Goal: Obtain resource: Download file/media

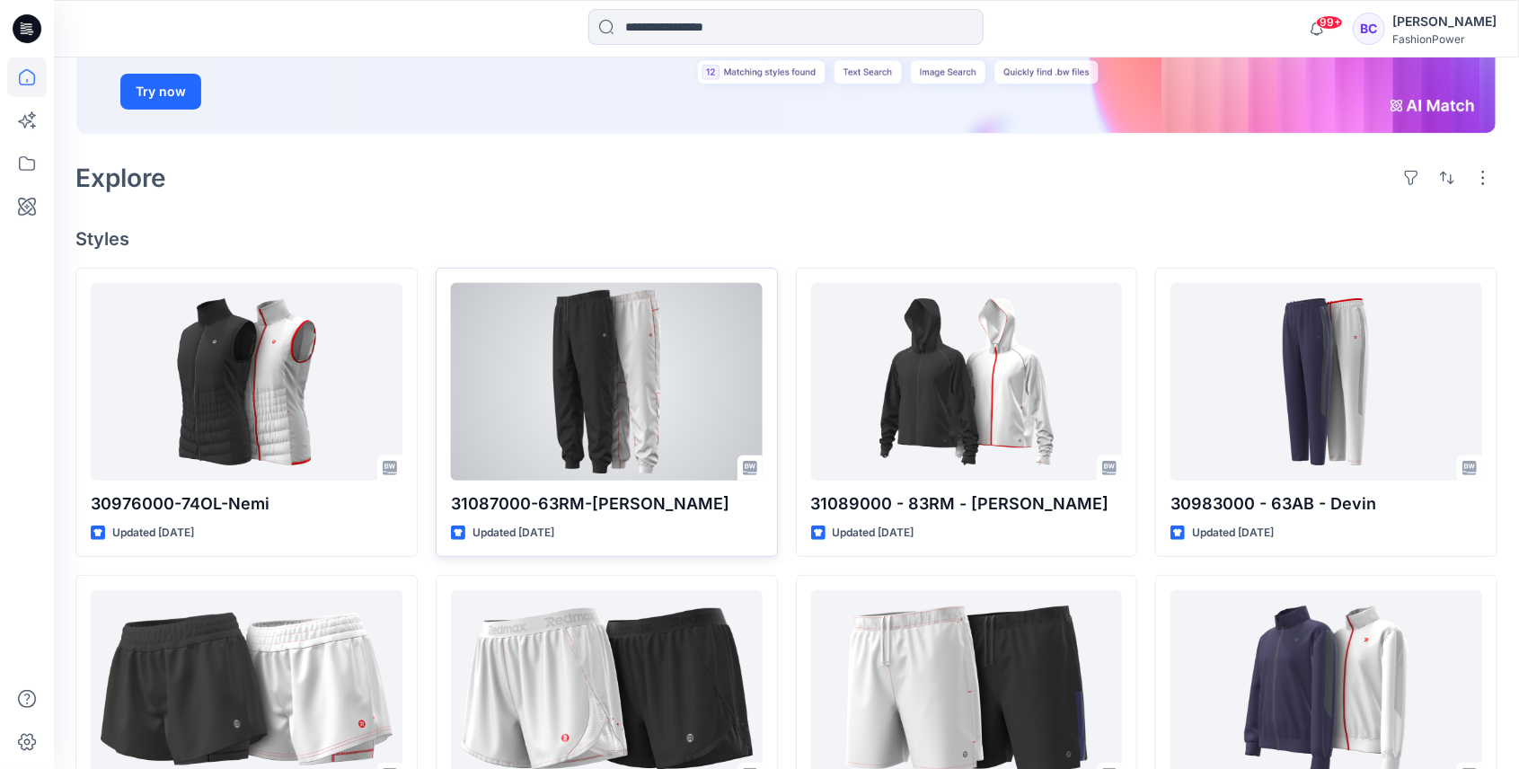
scroll to position [359, 0]
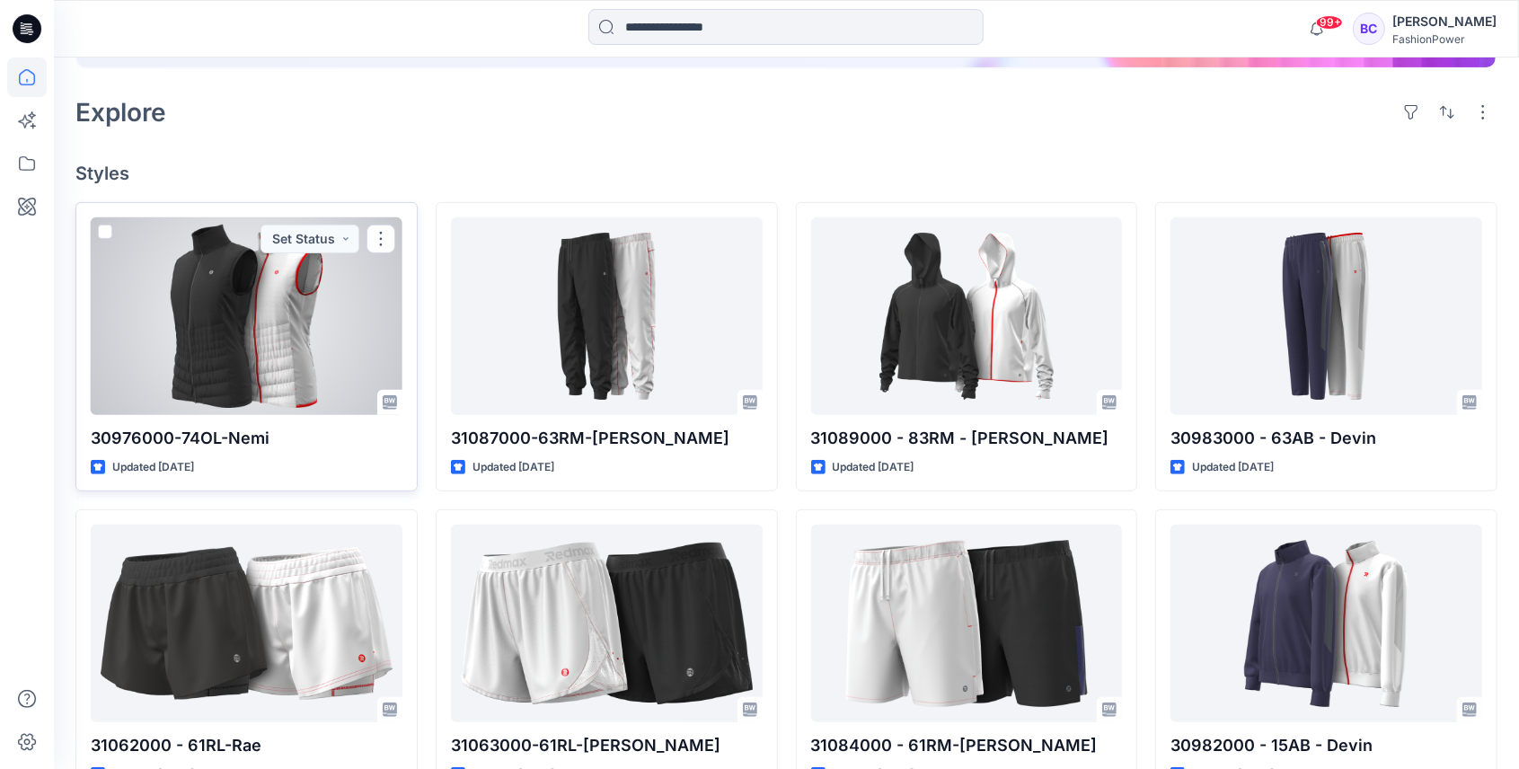
click at [293, 289] on div at bounding box center [247, 316] width 312 height 198
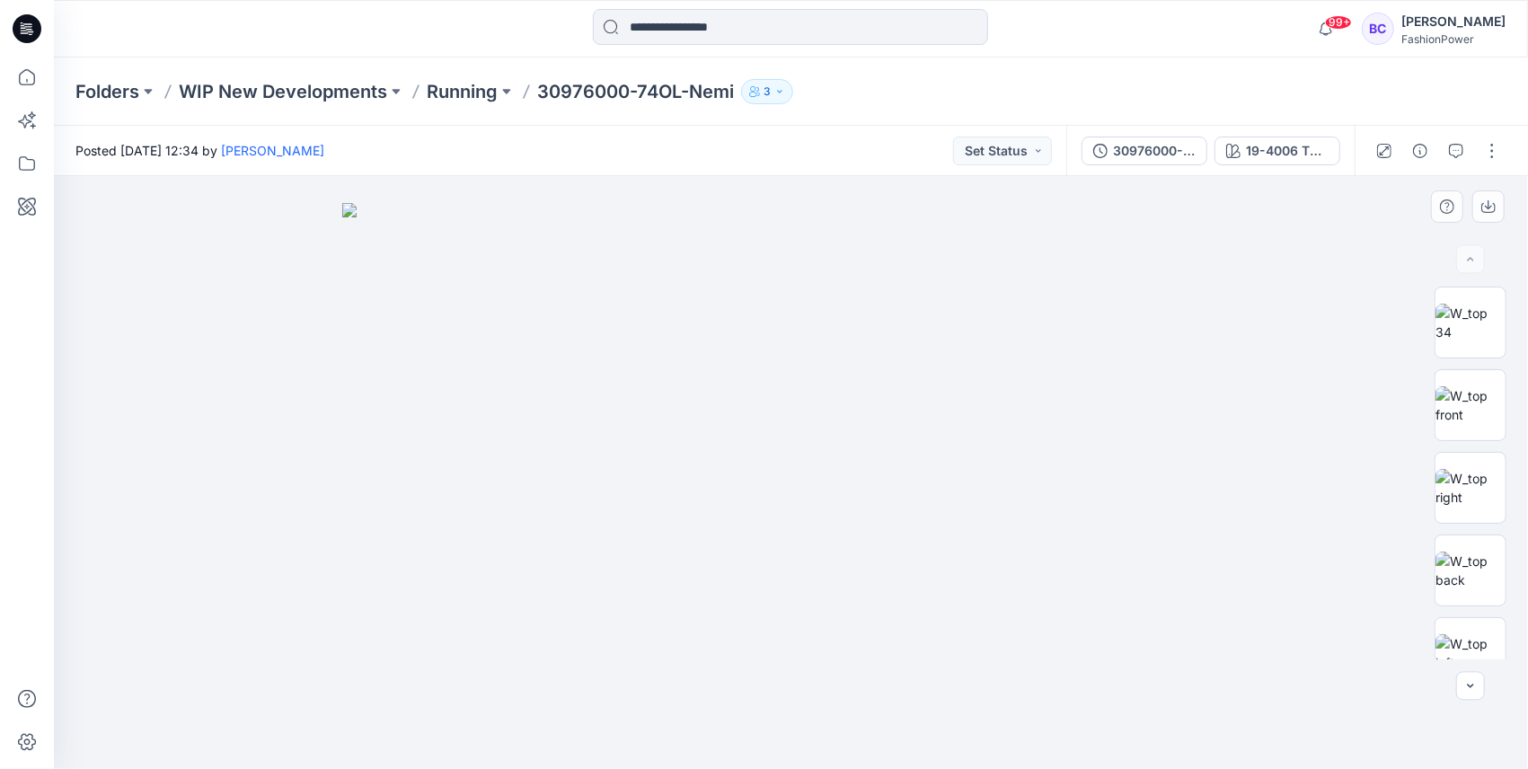
drag, startPoint x: 756, startPoint y: 389, endPoint x: 755, endPoint y: 636, distance: 247.1
click at [755, 636] on img at bounding box center [791, 486] width 898 height 566
click at [1497, 507] on img at bounding box center [1471, 488] width 70 height 38
drag, startPoint x: 1497, startPoint y: 512, endPoint x: 1437, endPoint y: 464, distance: 77.3
click at [1437, 469] on img at bounding box center [1471, 488] width 68 height 38
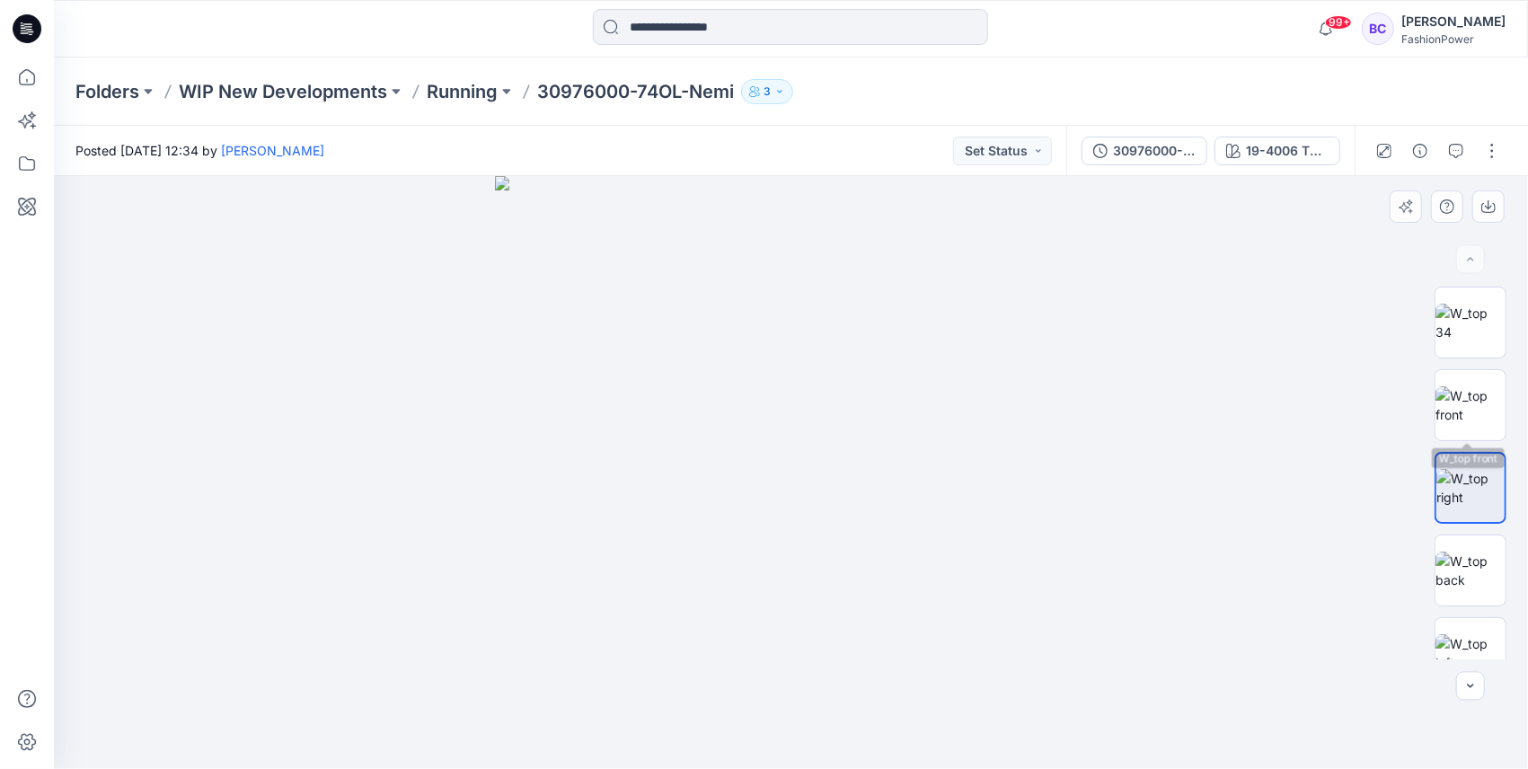
click at [1488, 359] on div at bounding box center [1471, 473] width 72 height 373
click at [1486, 413] on img at bounding box center [1471, 405] width 70 height 38
click at [483, 90] on p "Running" at bounding box center [462, 91] width 71 height 25
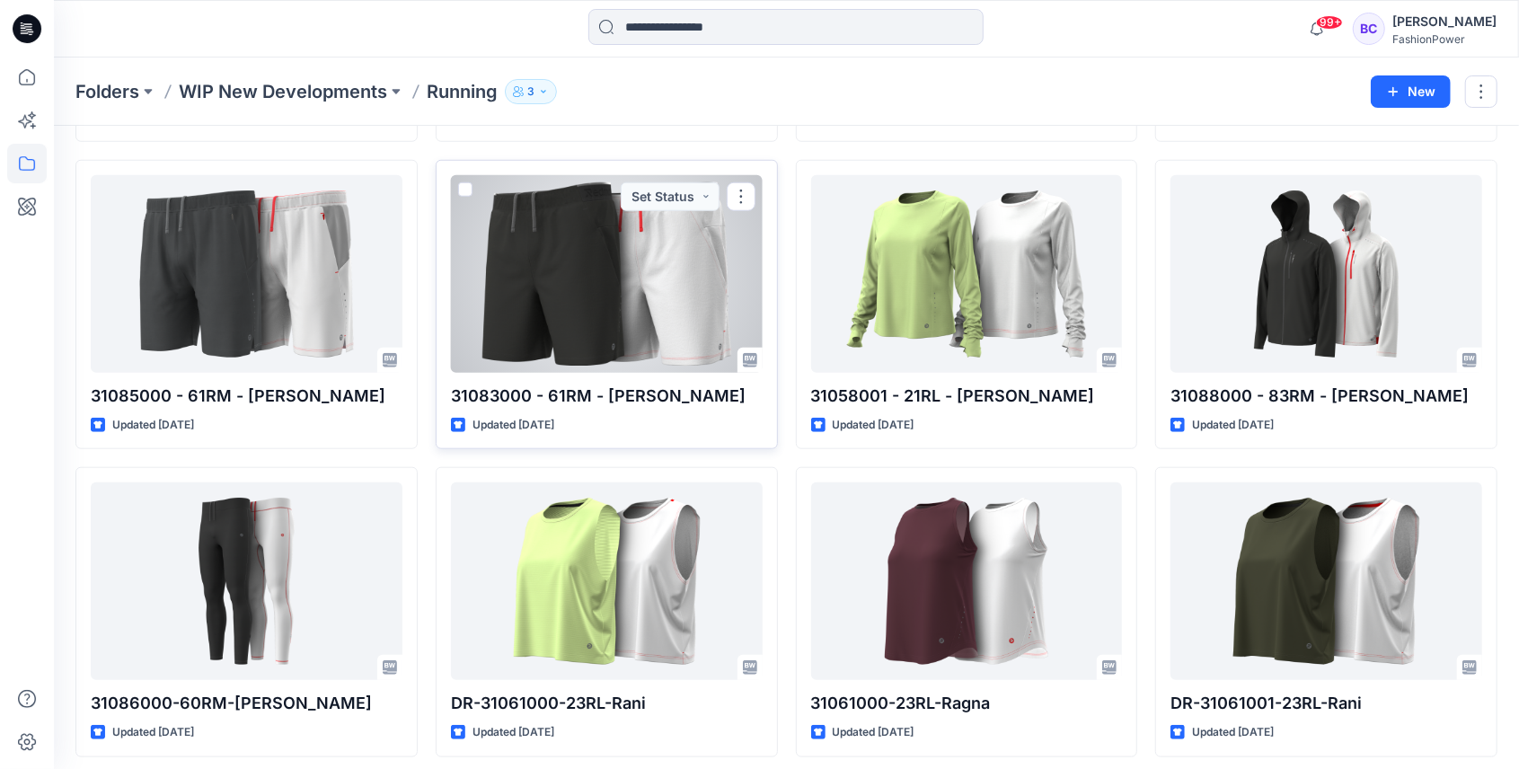
scroll to position [960, 0]
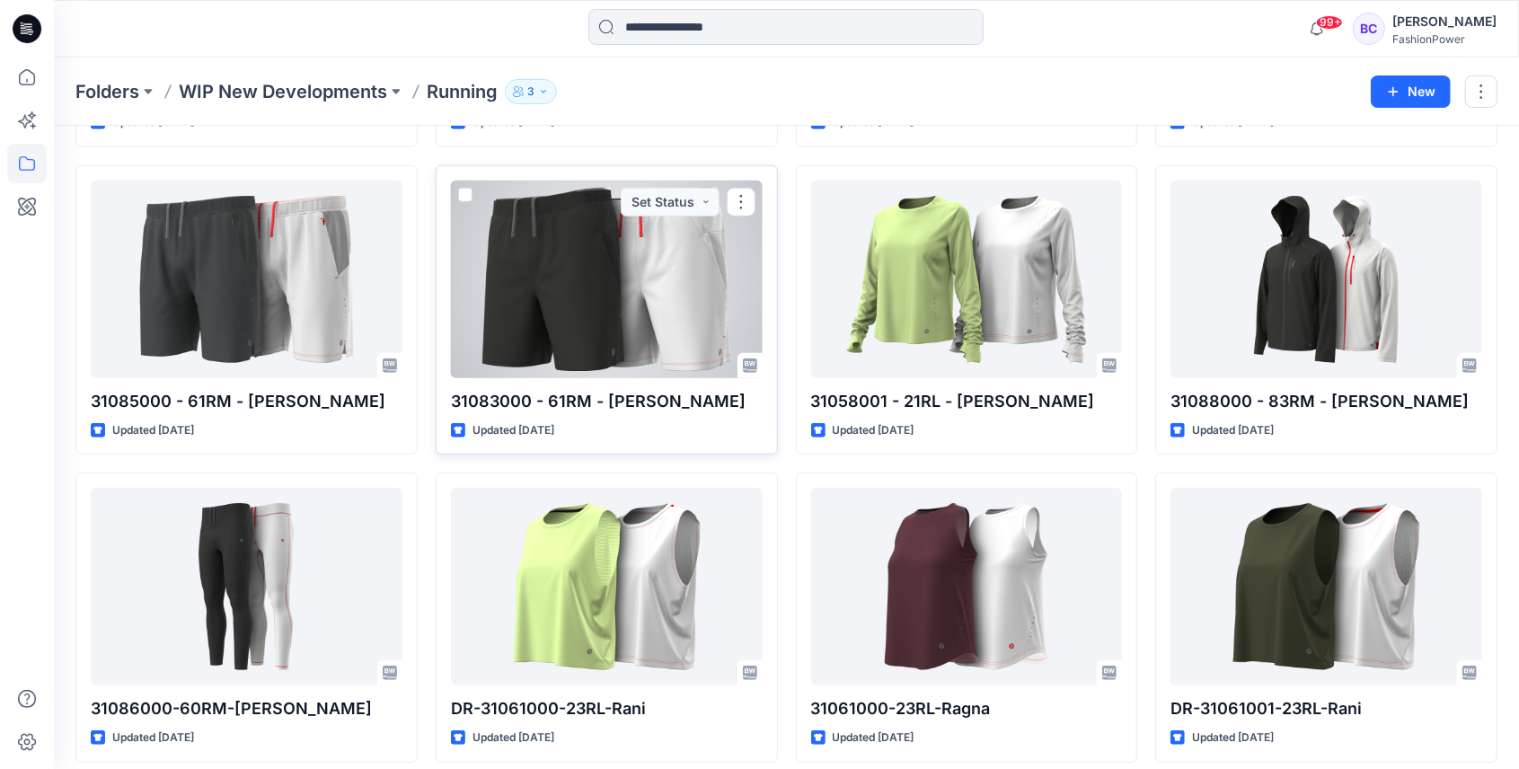
click at [568, 282] on div at bounding box center [607, 280] width 312 height 198
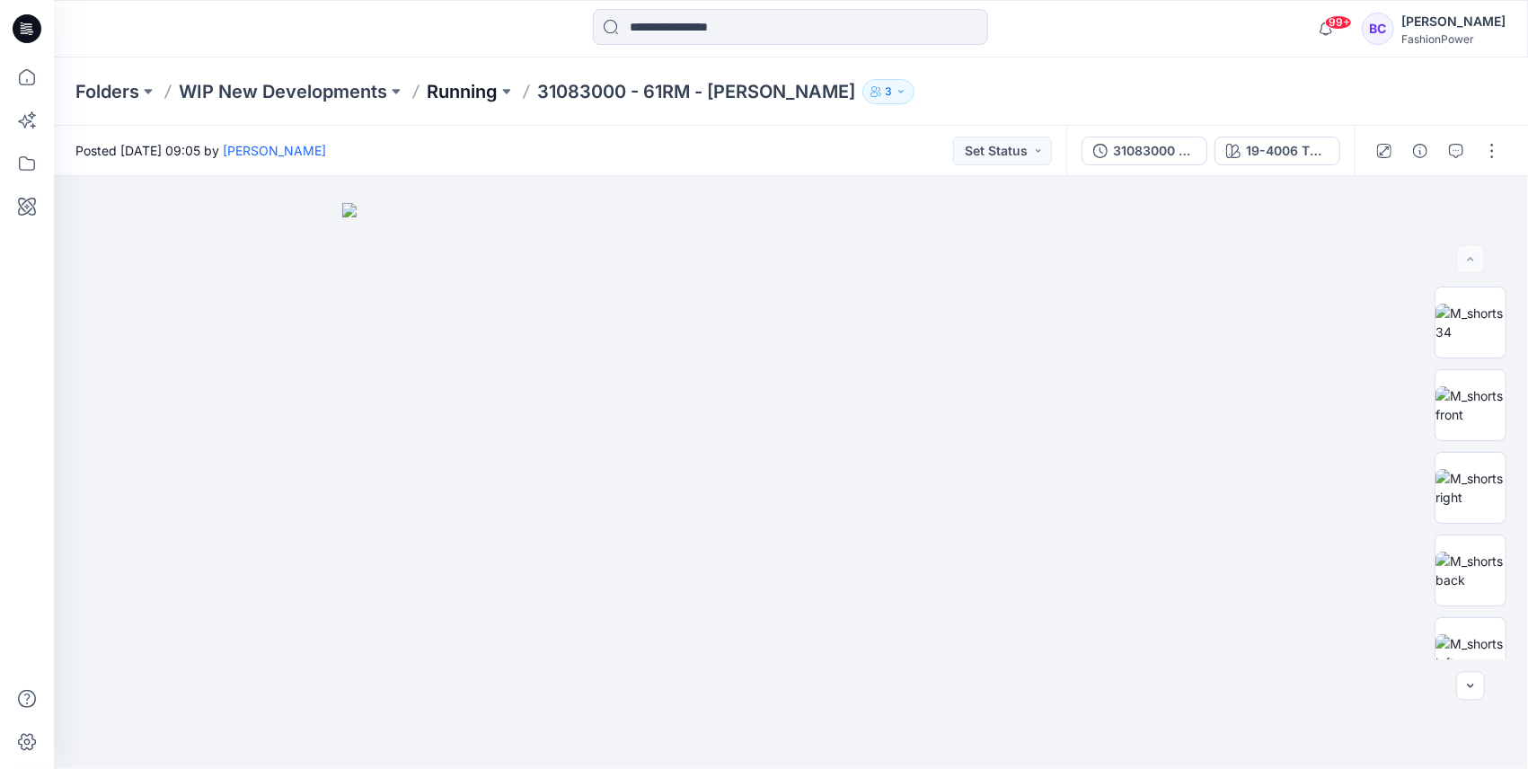
click at [457, 99] on p "Running" at bounding box center [462, 91] width 71 height 25
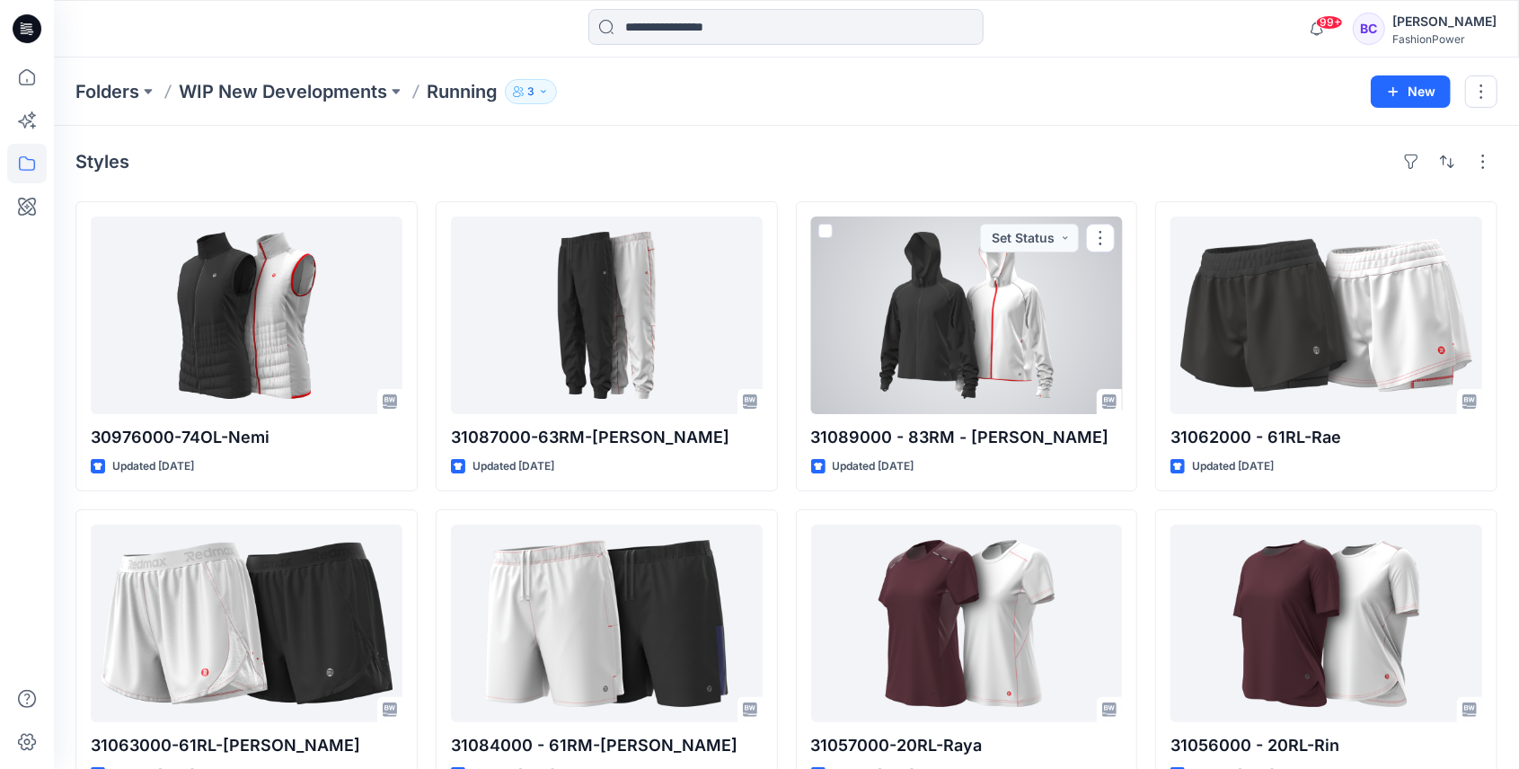
scroll to position [539, 0]
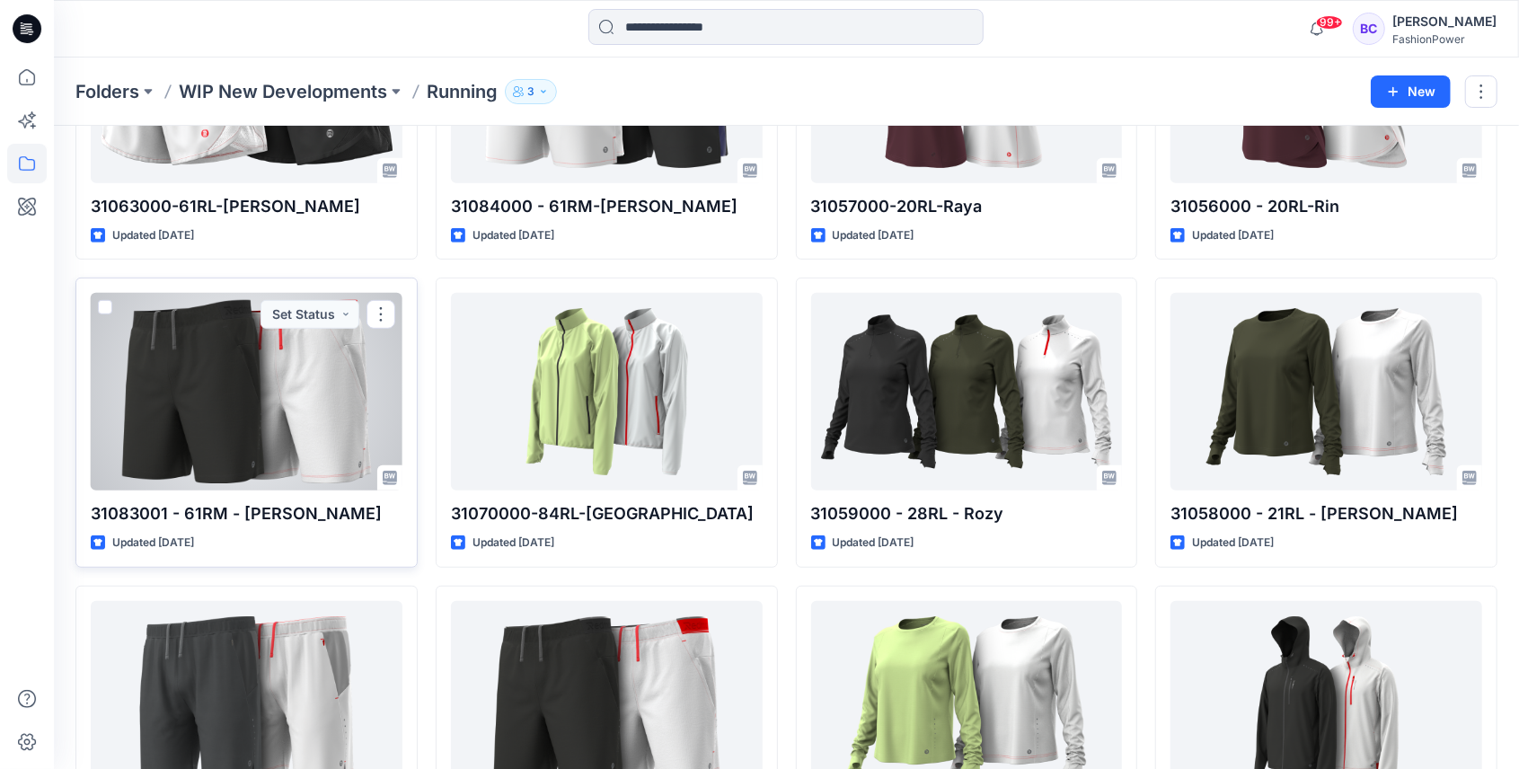
click at [302, 332] on div at bounding box center [247, 392] width 312 height 198
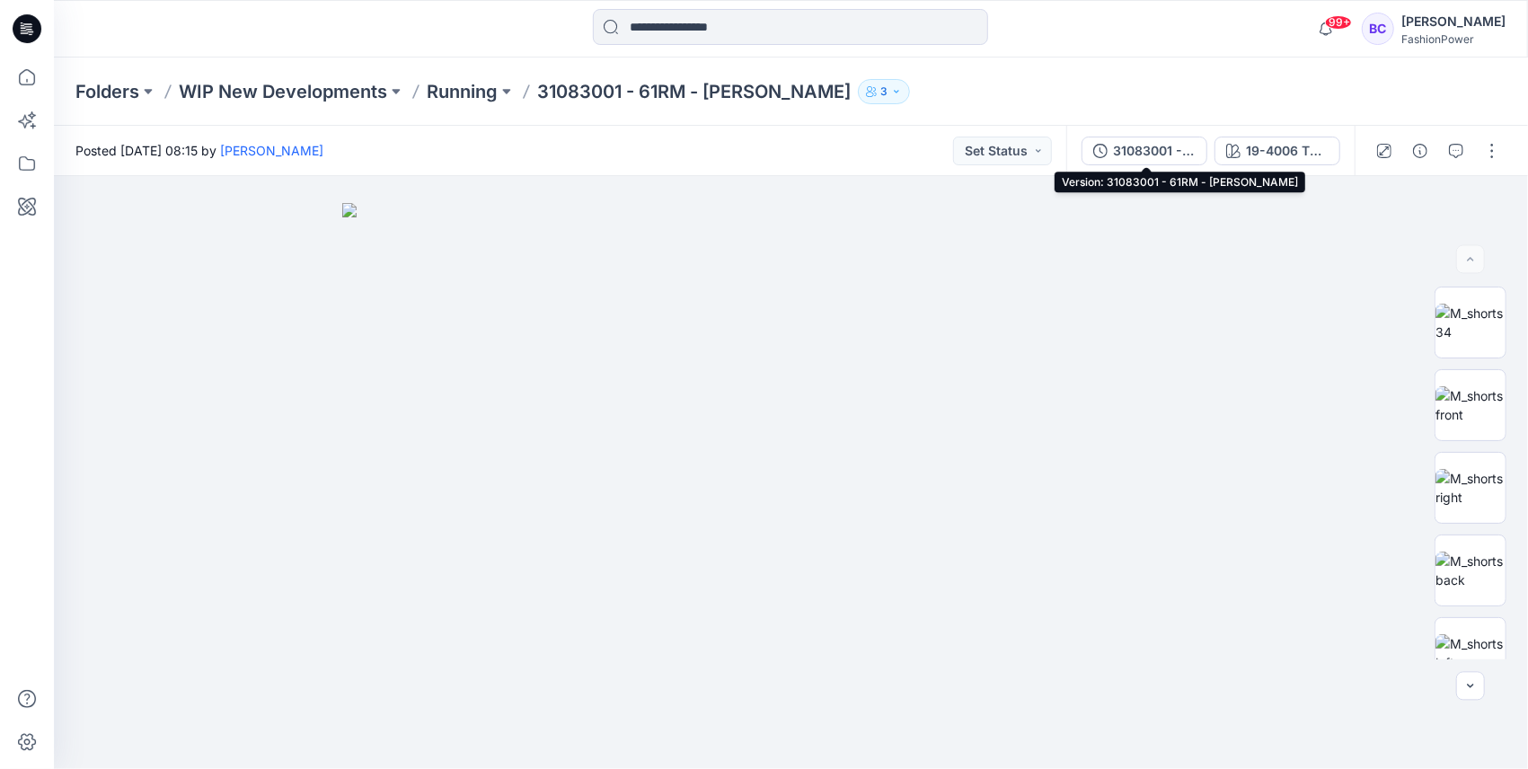
click at [1151, 155] on div "31083001 - 61RM - [PERSON_NAME]" at bounding box center [1154, 151] width 83 height 20
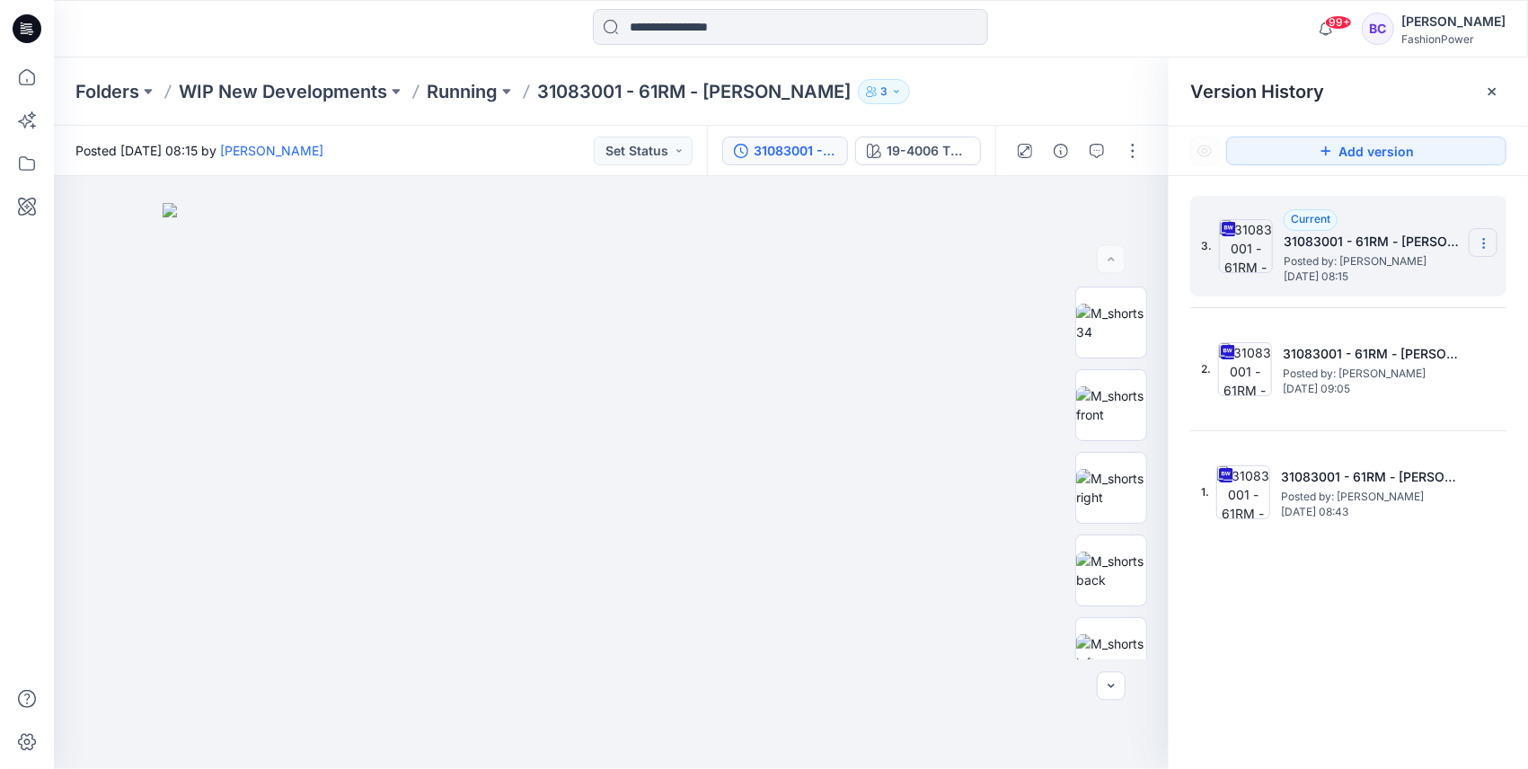
click at [1488, 234] on section at bounding box center [1483, 242] width 29 height 29
click at [1403, 284] on span "Download Source BW File" at bounding box center [1393, 279] width 151 height 22
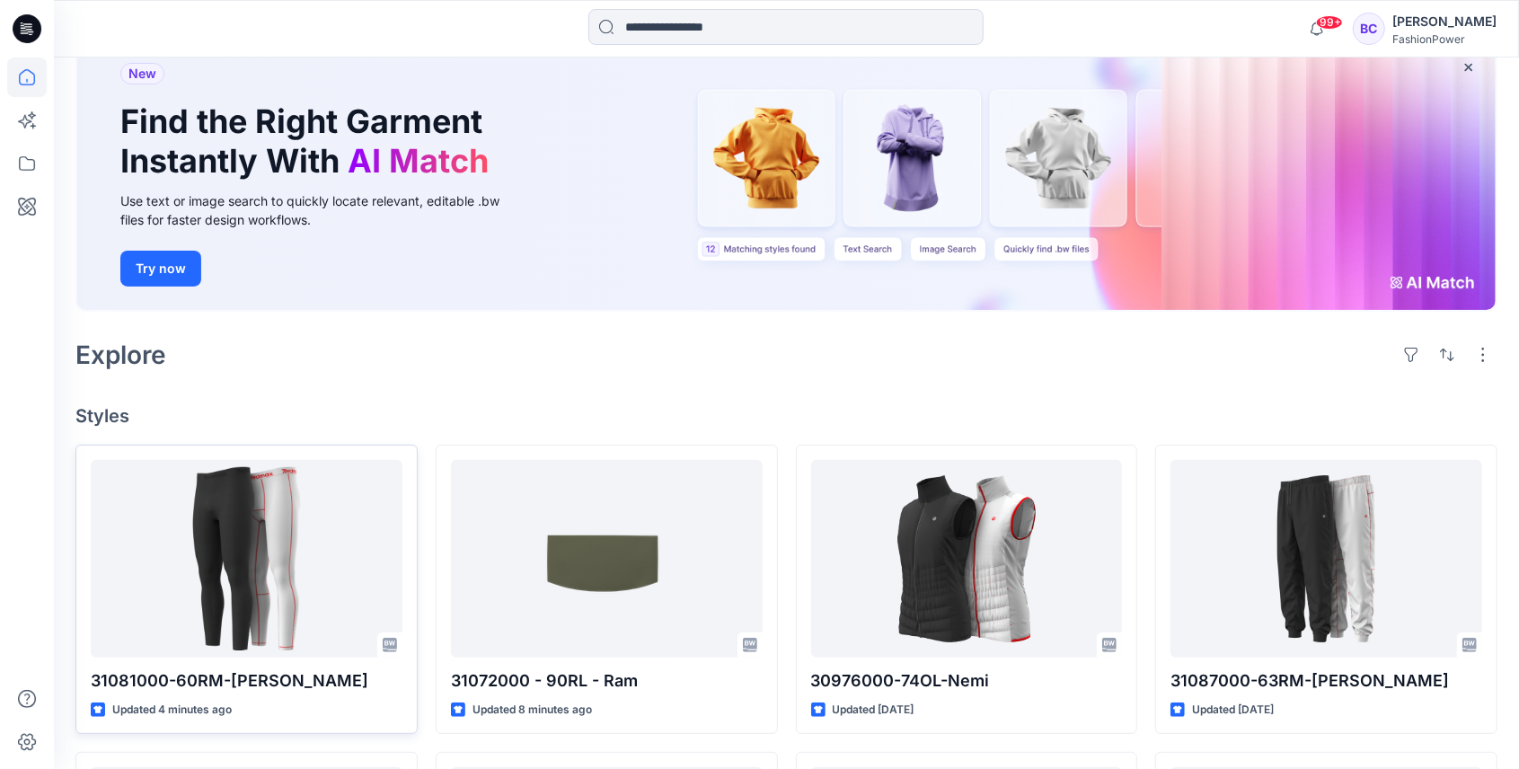
scroll to position [299, 0]
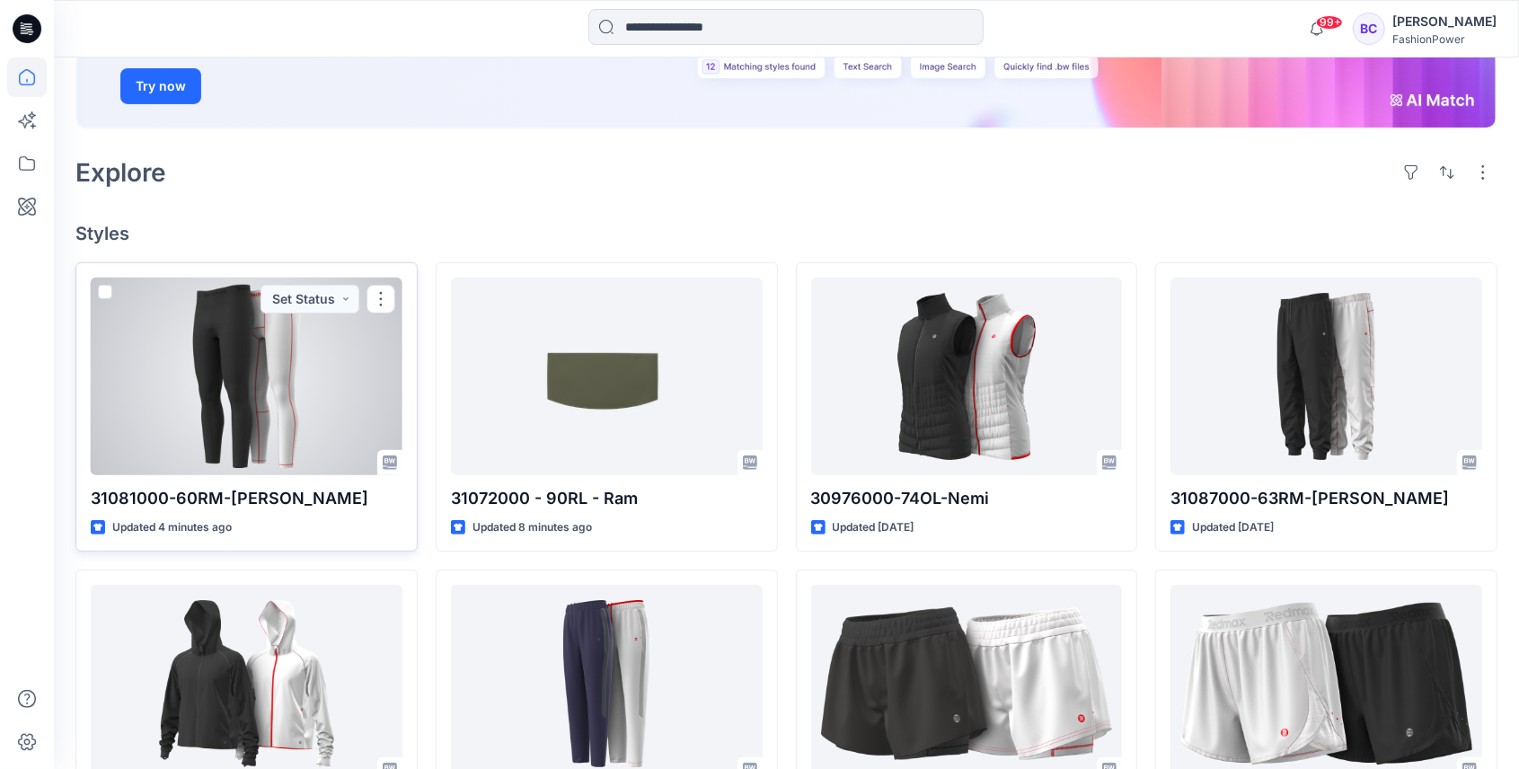
click at [196, 500] on p "31081000-60RM-Rick" at bounding box center [247, 498] width 312 height 25
copy div "31081000-60RM-Rick"
